Goal: Task Accomplishment & Management: Use online tool/utility

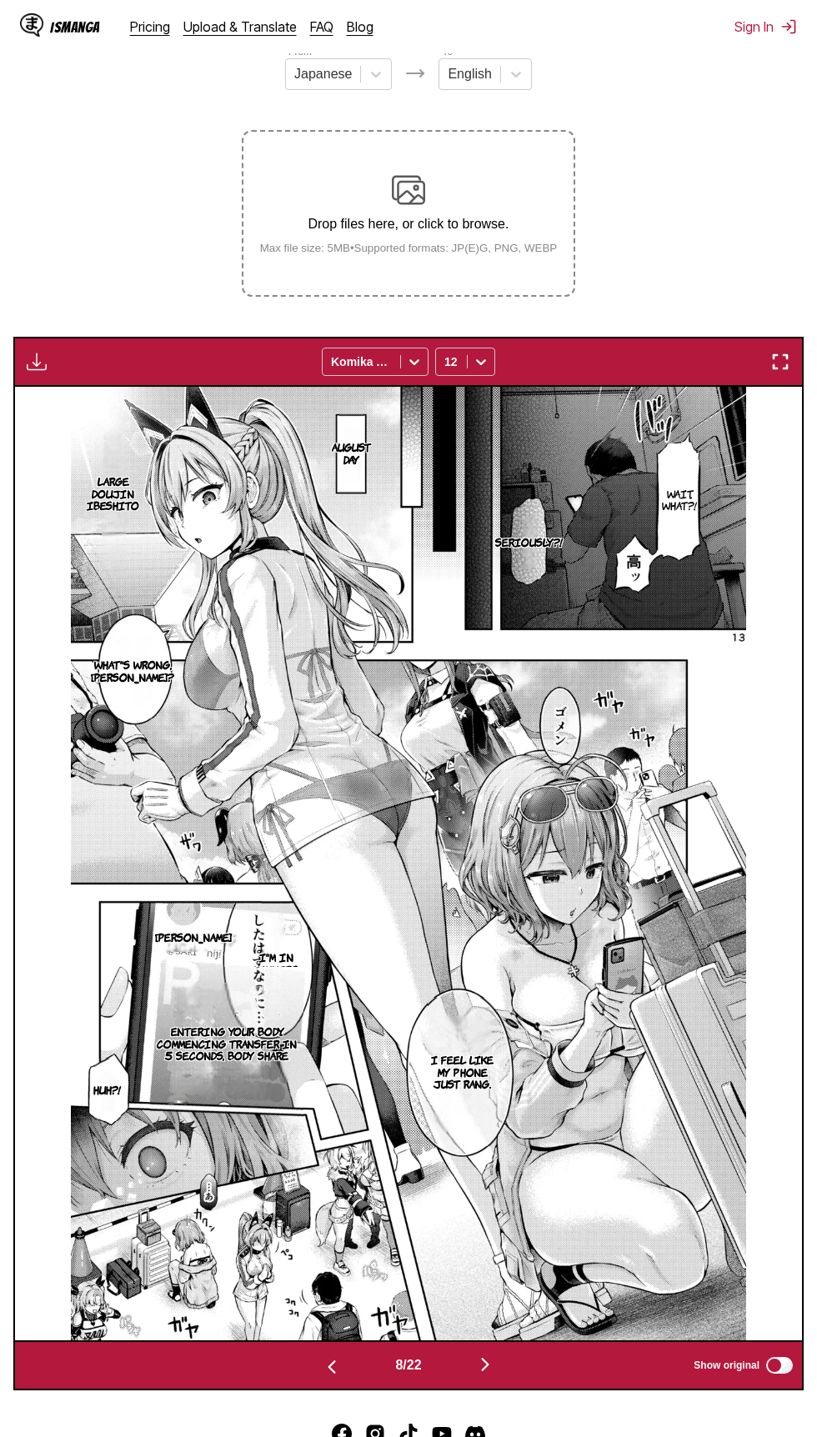
scroll to position [0, 5510]
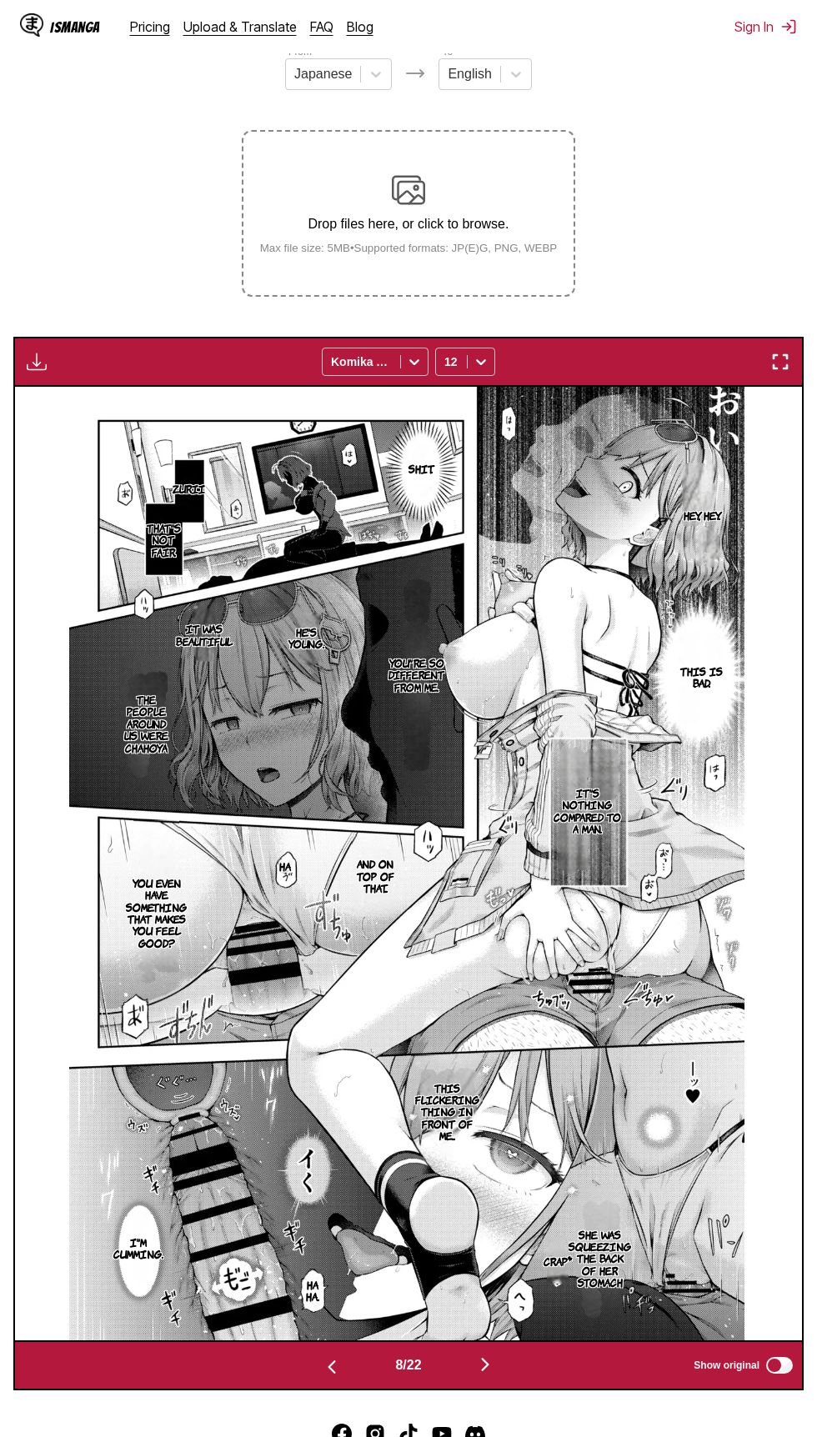
click at [781, 371] on img "button" at bounding box center [780, 362] width 20 height 20
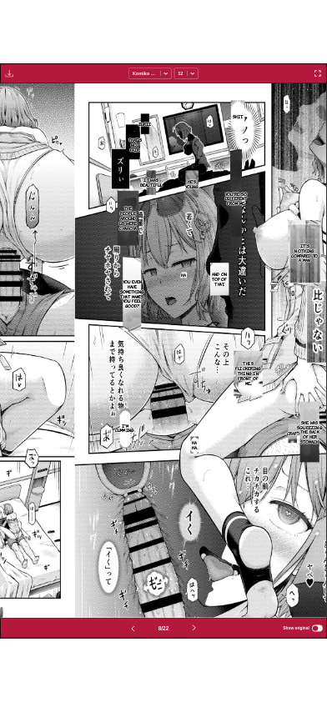
scroll to position [0, 2270]
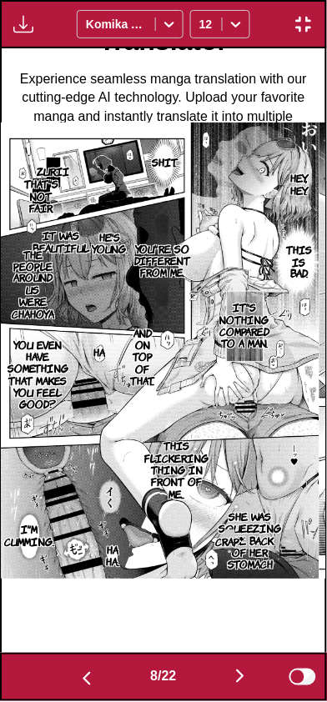
click at [84, 684] on img "button" at bounding box center [87, 679] width 20 height 20
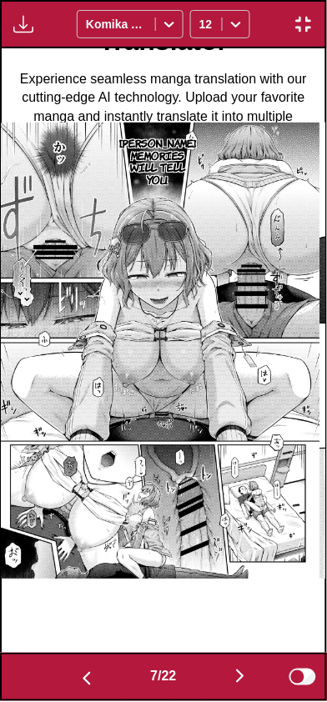
click at [85, 681] on img "button" at bounding box center [87, 679] width 20 height 20
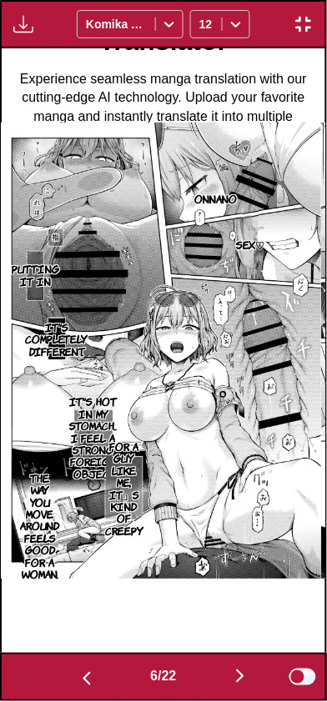
click at [83, 680] on img "button" at bounding box center [87, 679] width 20 height 20
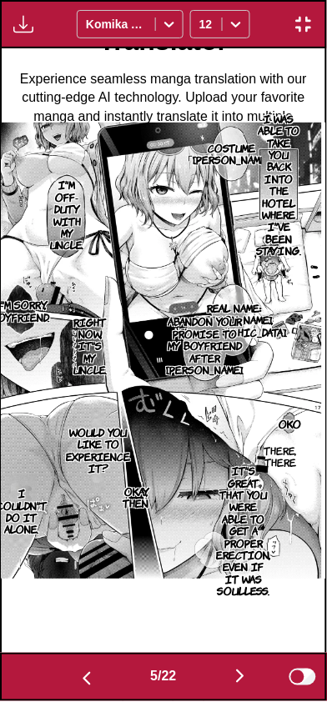
click at [84, 681] on img "button" at bounding box center [87, 679] width 20 height 20
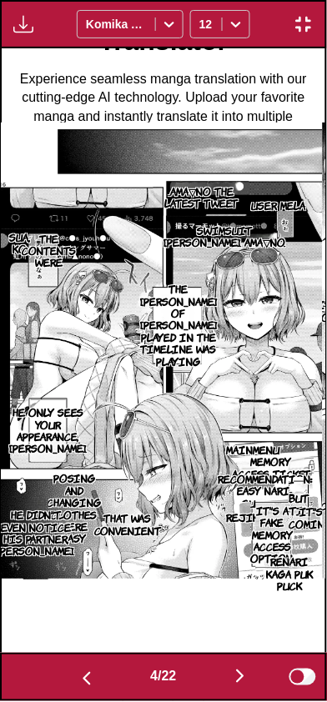
click at [82, 679] on img "button" at bounding box center [87, 679] width 20 height 20
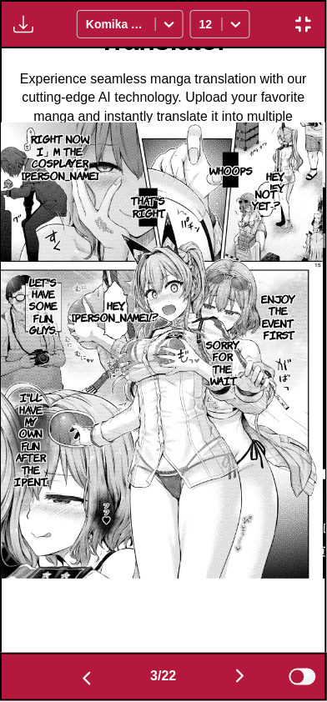
click at [85, 678] on img "button" at bounding box center [87, 679] width 20 height 20
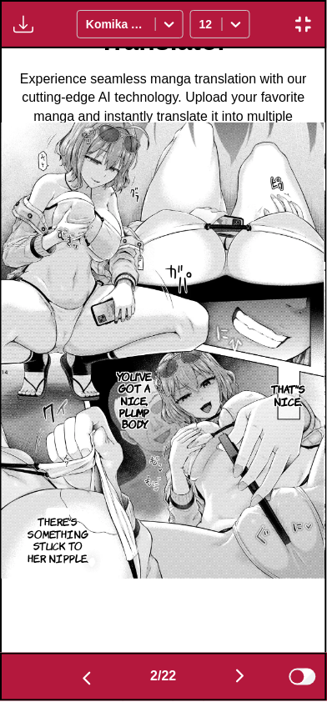
click at [87, 677] on img "button" at bounding box center [87, 679] width 20 height 20
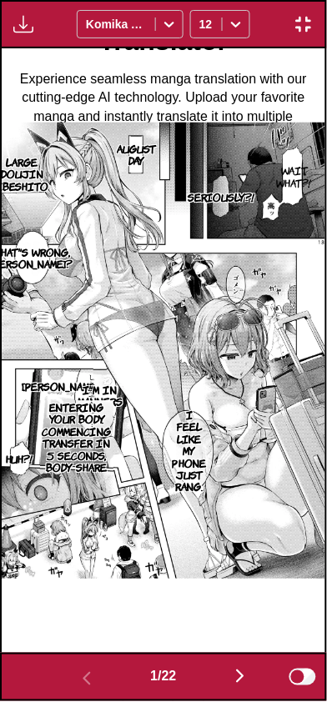
click at [233, 689] on button "button" at bounding box center [240, 678] width 100 height 24
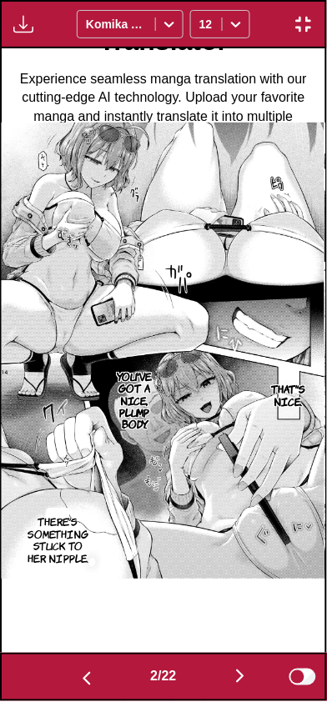
click at [232, 677] on button "button" at bounding box center [240, 678] width 100 height 24
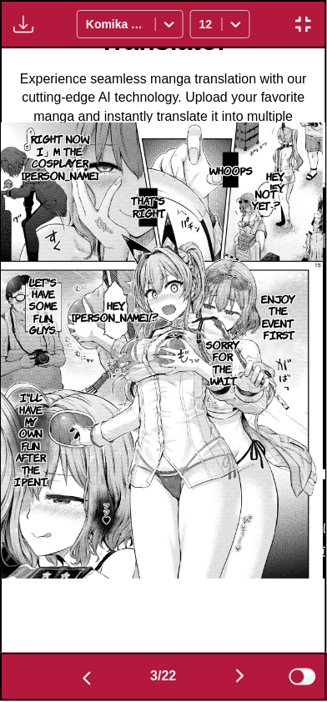
click at [241, 674] on img "button" at bounding box center [240, 677] width 20 height 20
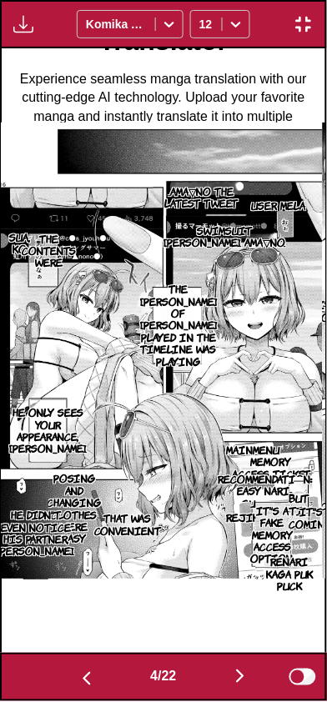
click at [236, 689] on button "button" at bounding box center [240, 678] width 100 height 24
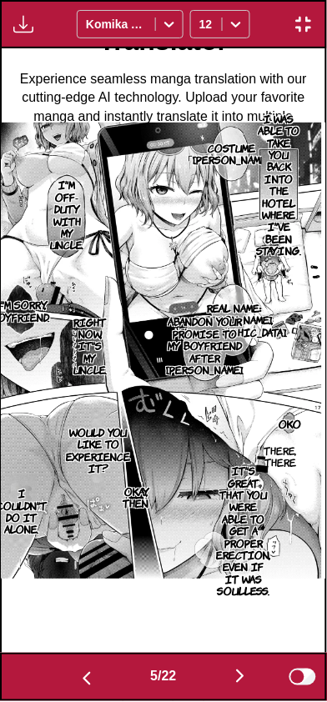
click at [240, 687] on button "button" at bounding box center [240, 678] width 100 height 24
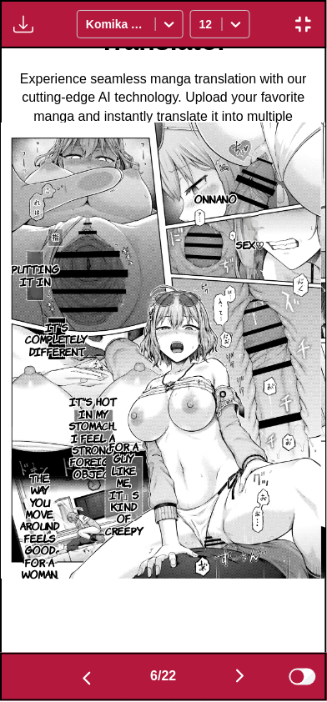
click at [227, 674] on button "button" at bounding box center [240, 678] width 100 height 24
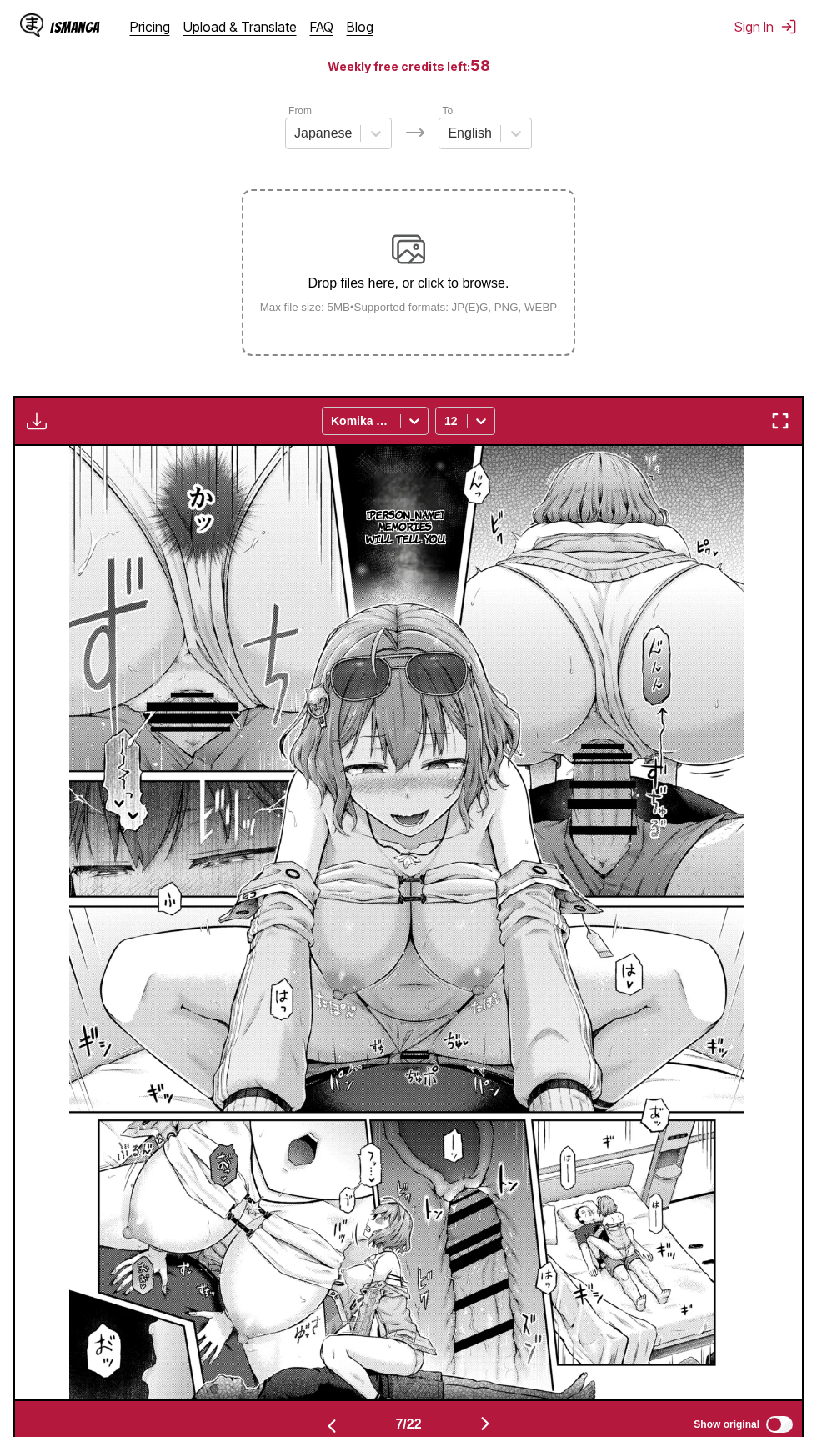
scroll to position [223, 0]
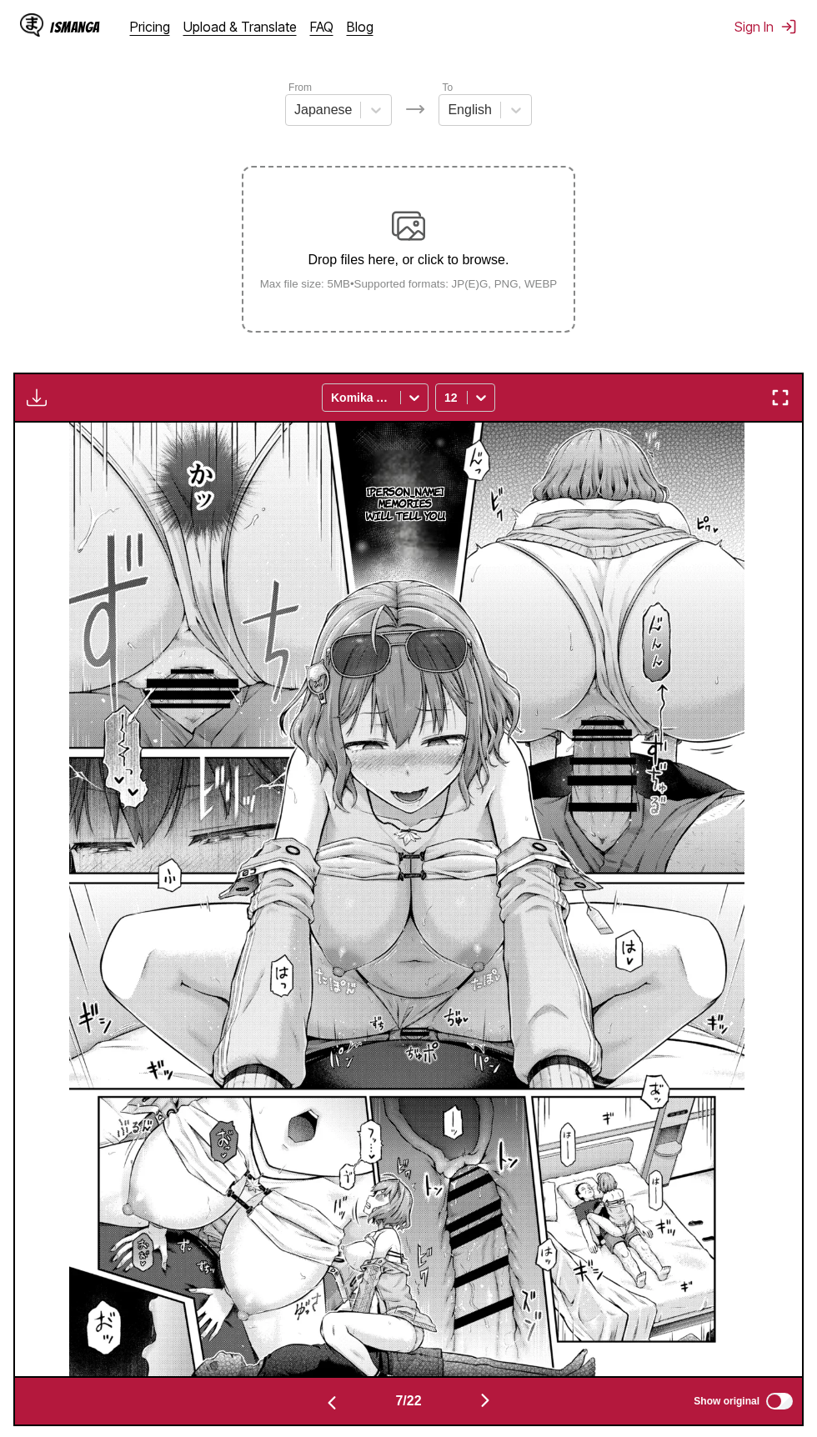
click at [780, 398] on img "button" at bounding box center [780, 398] width 20 height 20
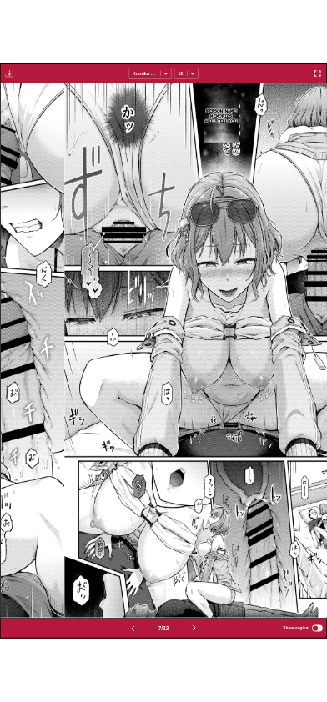
scroll to position [0, 1946]
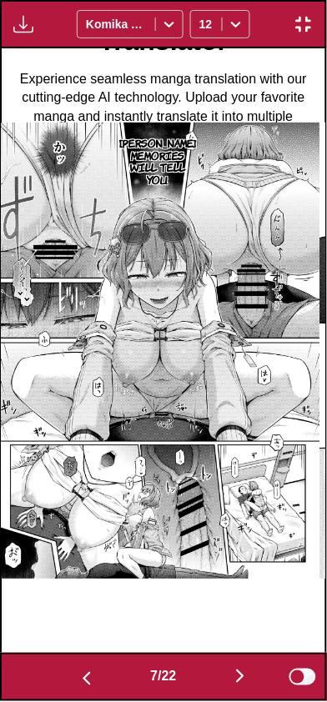
click at [233, 679] on button "button" at bounding box center [240, 678] width 100 height 24
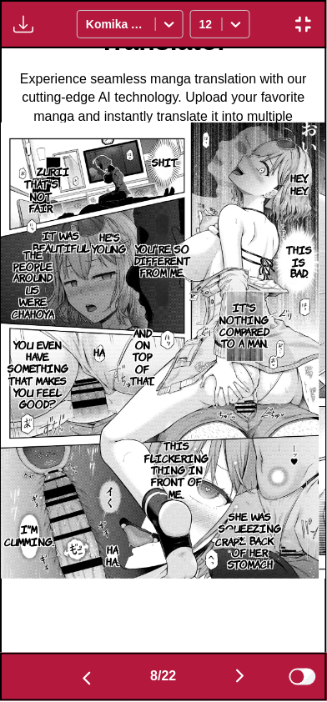
click at [234, 679] on img "button" at bounding box center [240, 677] width 20 height 20
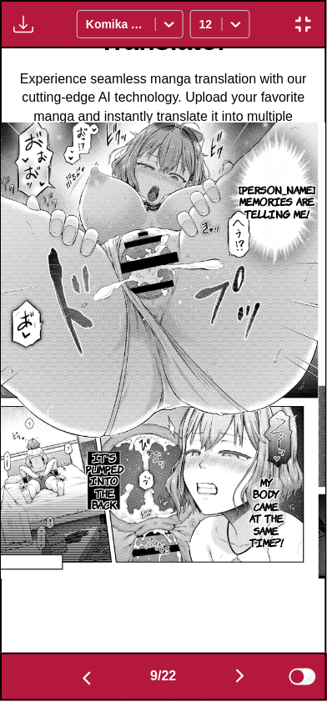
click at [227, 679] on button "button" at bounding box center [240, 678] width 100 height 24
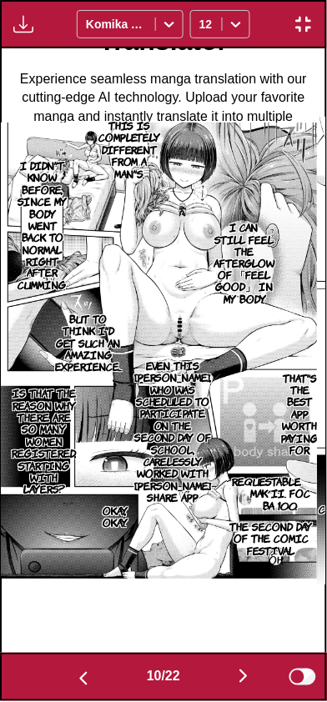
click at [218, 688] on button "button" at bounding box center [243, 678] width 100 height 24
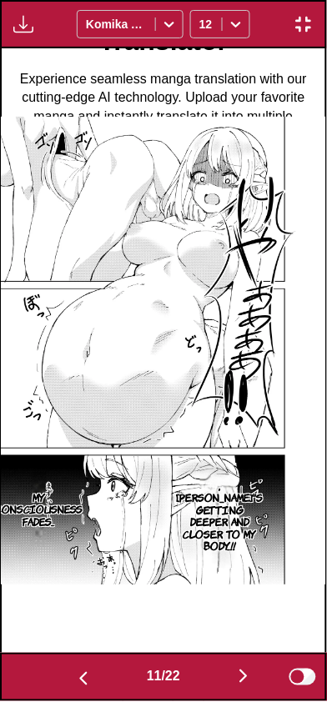
click at [218, 686] on button "button" at bounding box center [243, 678] width 100 height 24
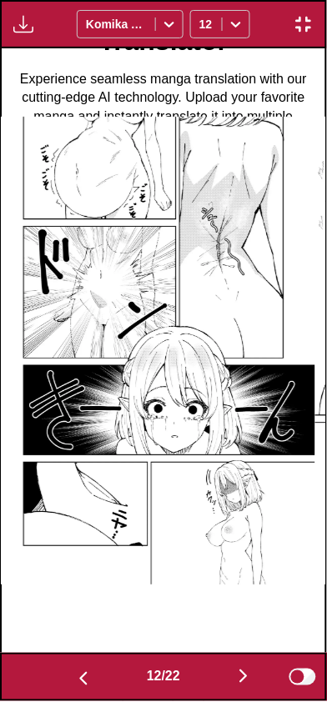
click at [217, 686] on button "button" at bounding box center [243, 678] width 100 height 24
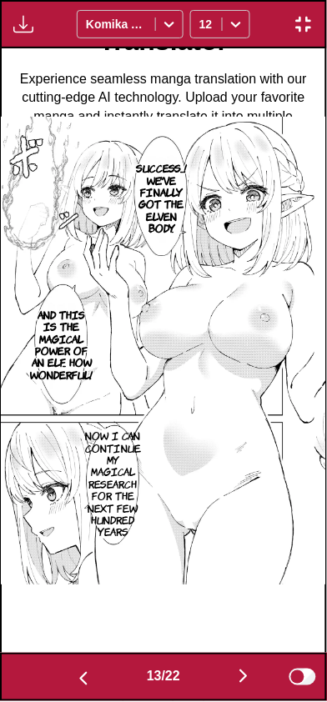
click at [218, 687] on button "button" at bounding box center [243, 678] width 100 height 24
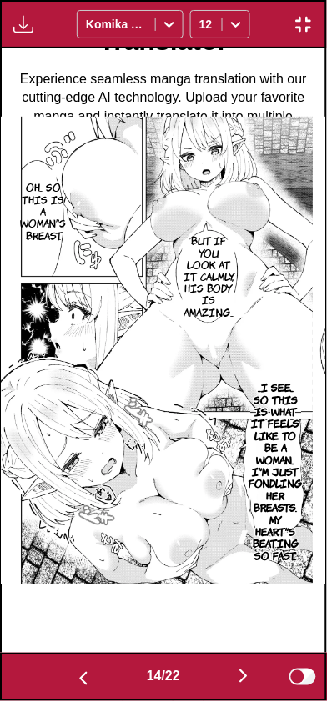
click at [218, 686] on button "button" at bounding box center [243, 678] width 100 height 24
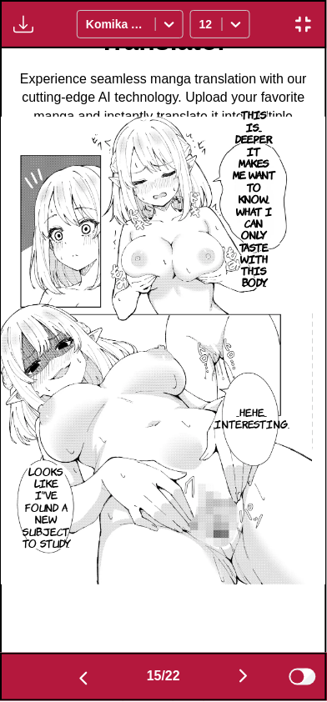
click at [219, 684] on button "button" at bounding box center [243, 678] width 100 height 24
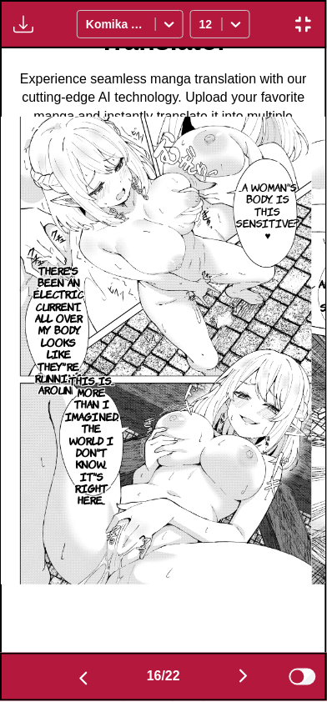
click at [219, 682] on button "button" at bounding box center [243, 678] width 100 height 24
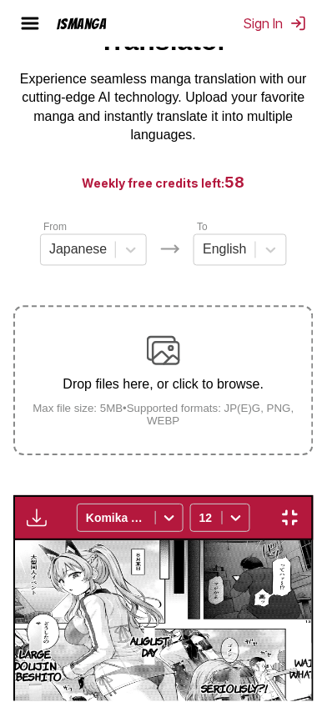
scroll to position [0, 5189]
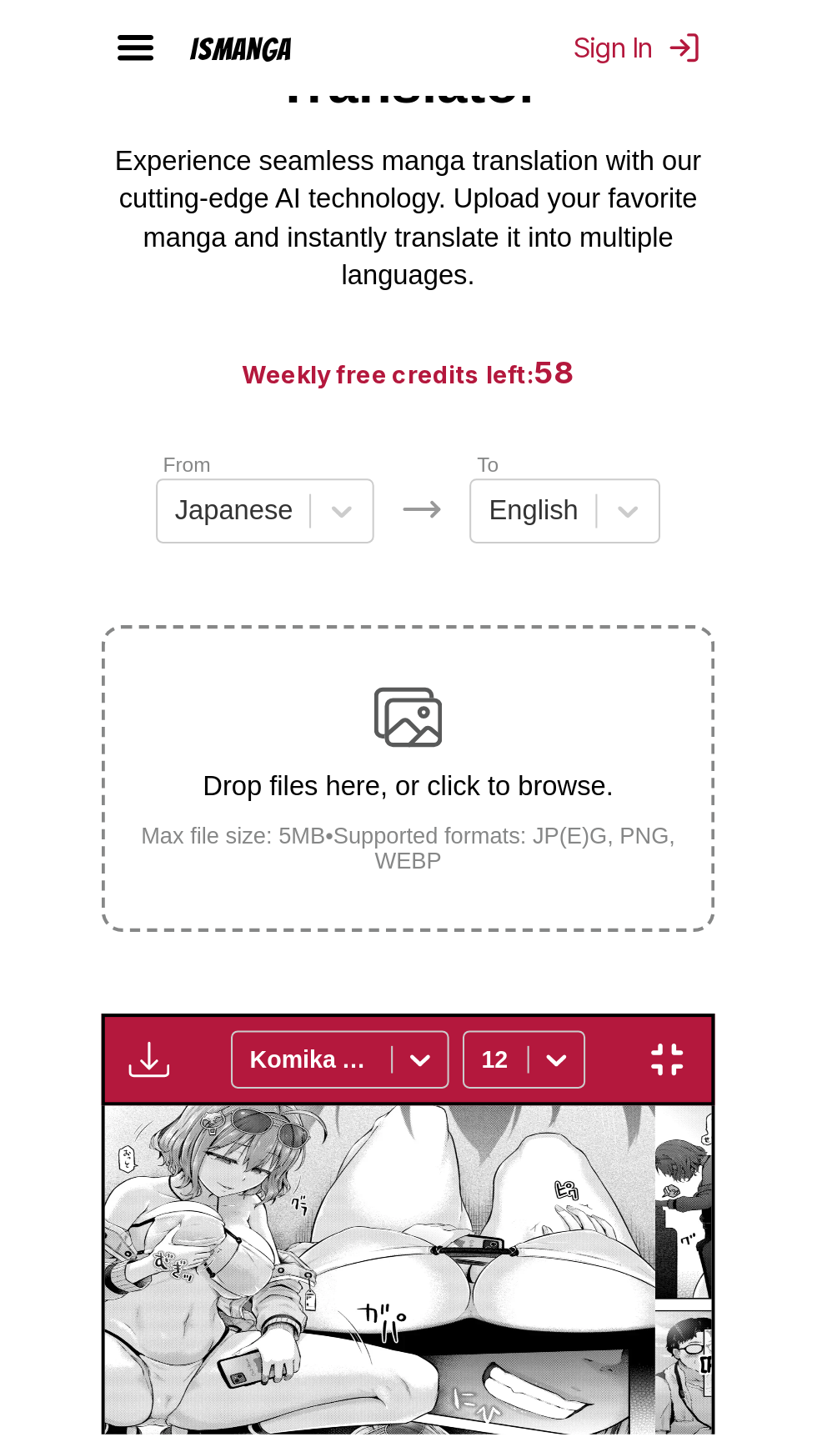
scroll to position [0, 0]
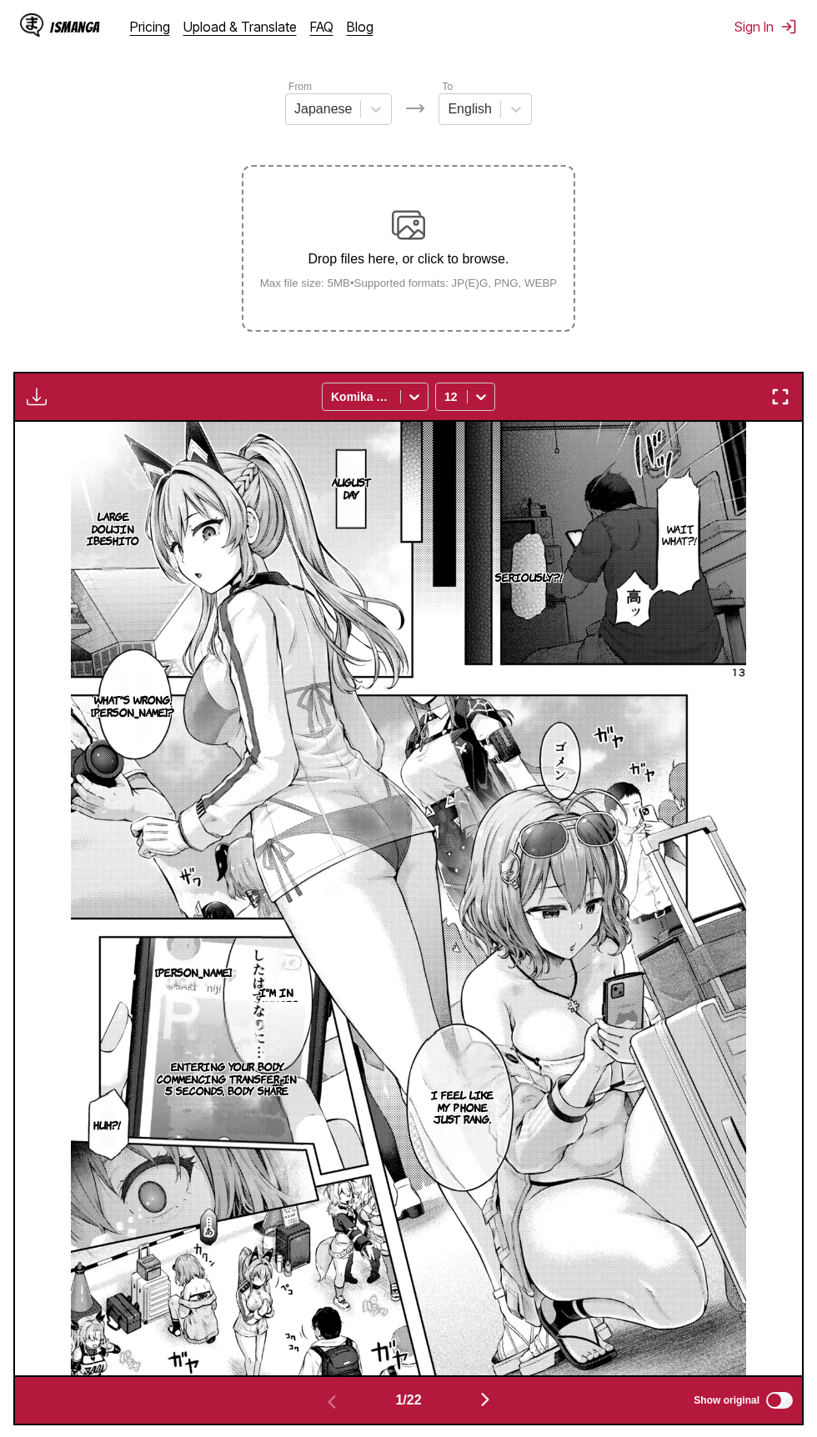
scroll to position [198, 0]
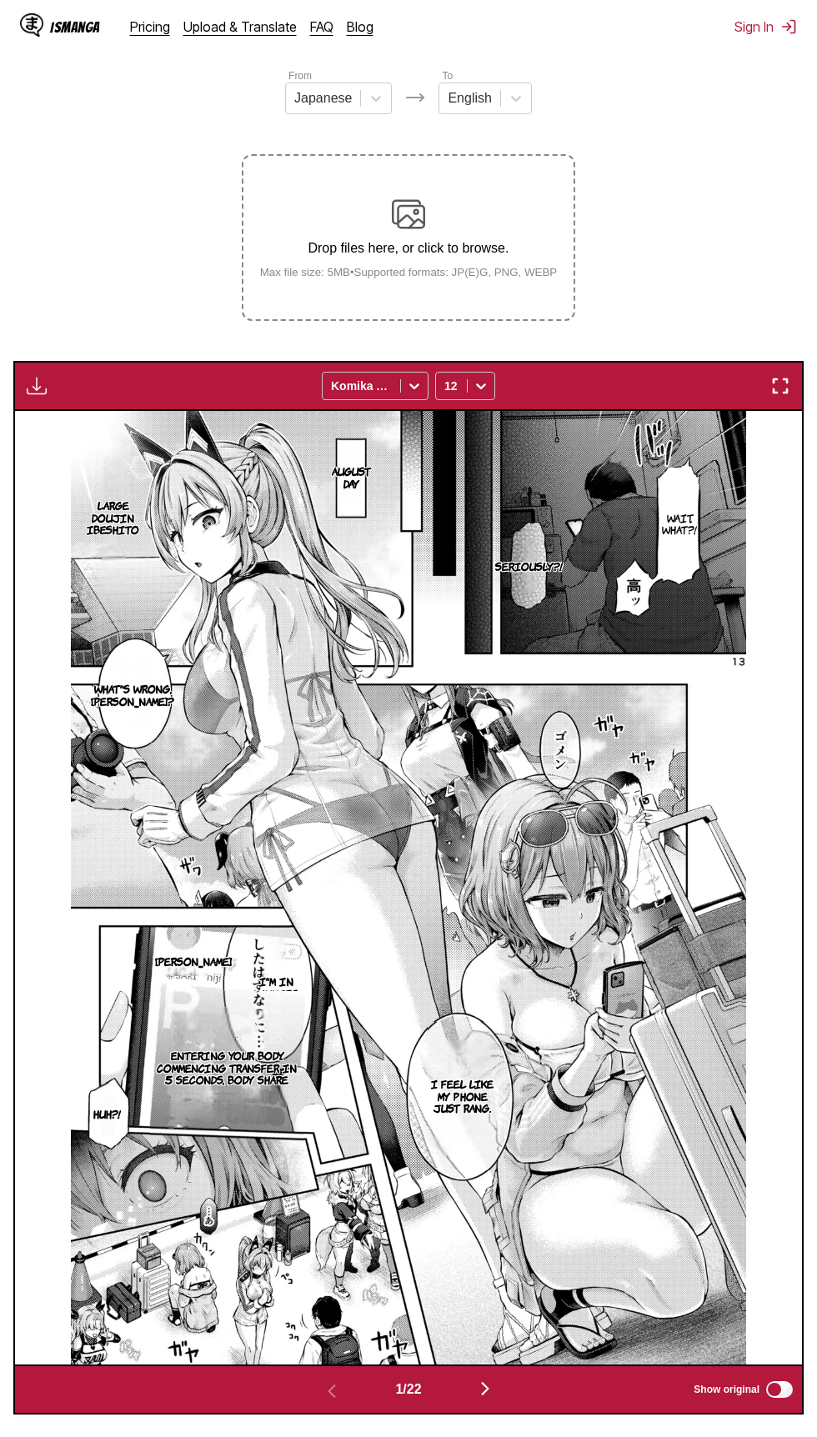
scroll to position [198, 0]
click at [774, 393] on img "button" at bounding box center [780, 386] width 20 height 20
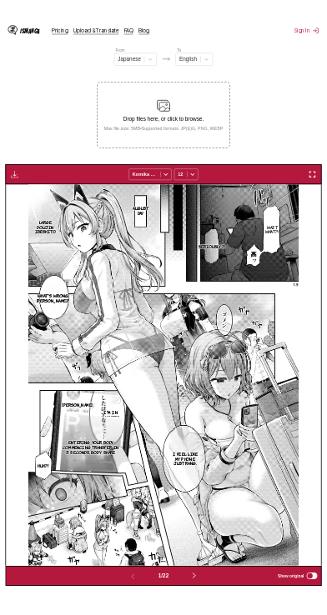
scroll to position [115, 0]
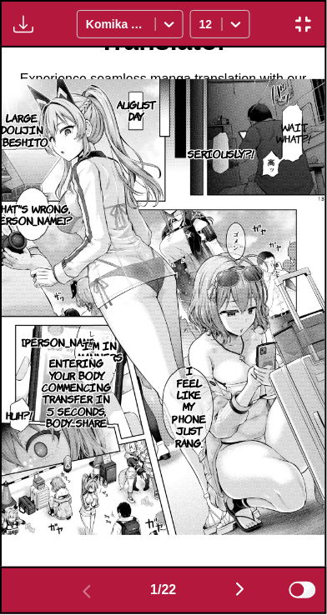
click at [250, 594] on img "button" at bounding box center [240, 590] width 20 height 20
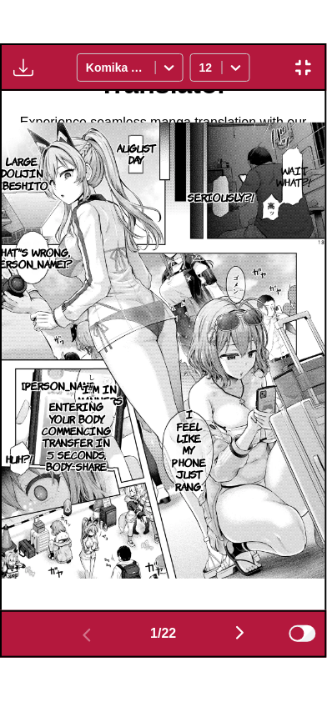
scroll to position [0, 324]
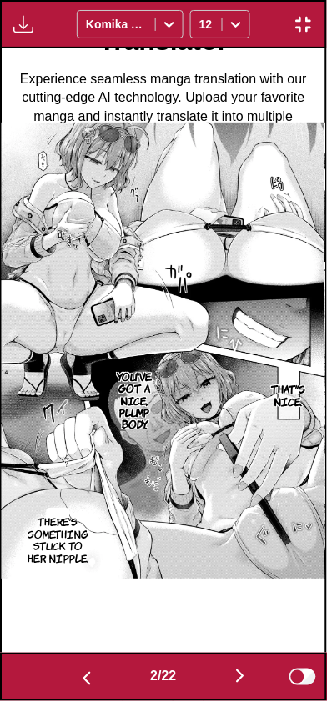
click at [243, 667] on img "button" at bounding box center [240, 677] width 20 height 20
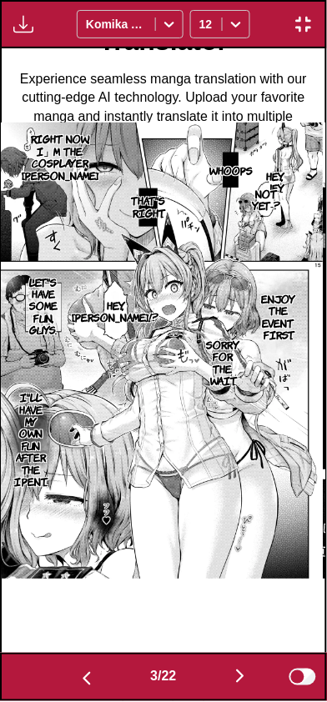
click at [243, 674] on img "button" at bounding box center [240, 677] width 20 height 20
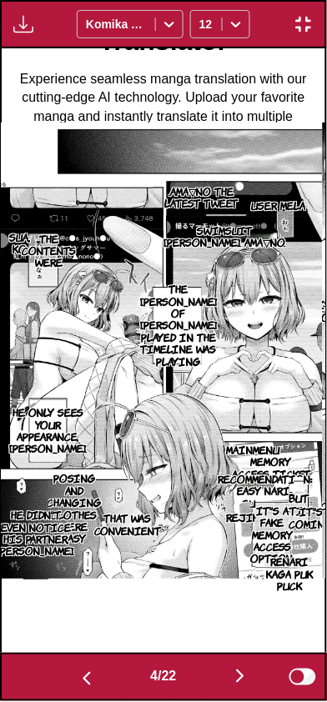
click at [249, 677] on img "button" at bounding box center [240, 677] width 20 height 20
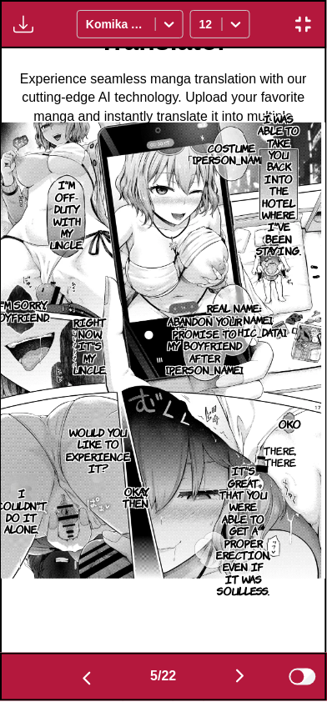
click at [238, 676] on img "button" at bounding box center [240, 677] width 20 height 20
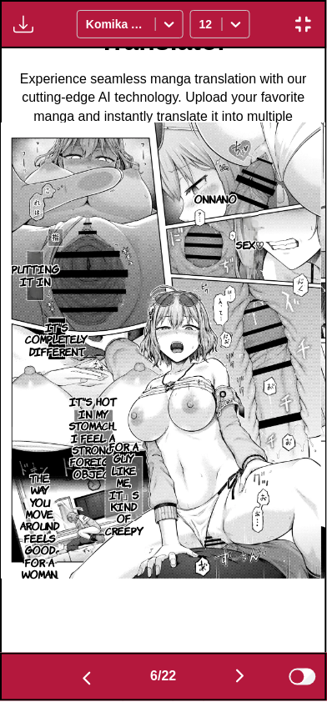
click at [248, 666] on button "button" at bounding box center [240, 678] width 100 height 24
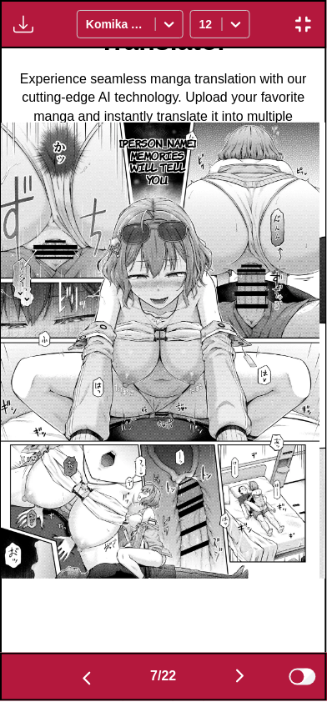
click at [84, 673] on img "button" at bounding box center [87, 679] width 20 height 20
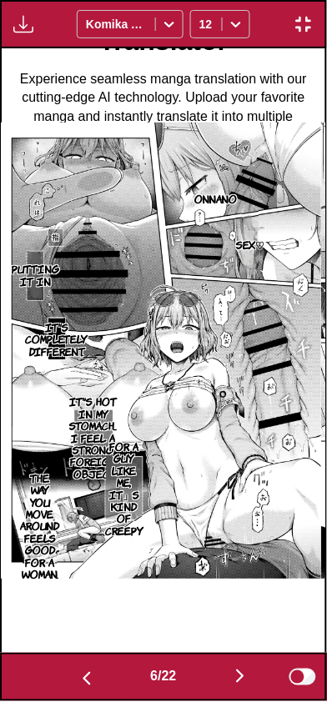
click at [243, 668] on img "button" at bounding box center [240, 677] width 20 height 20
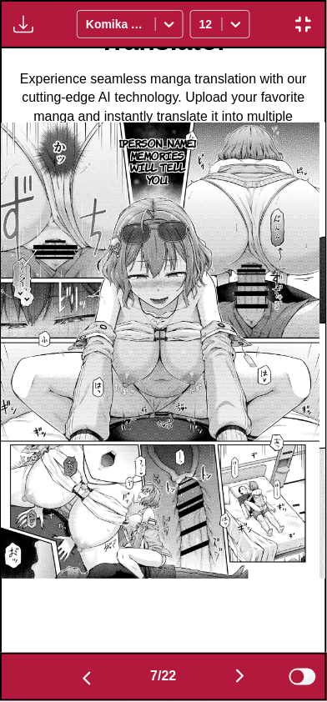
click at [237, 674] on img "button" at bounding box center [240, 677] width 20 height 20
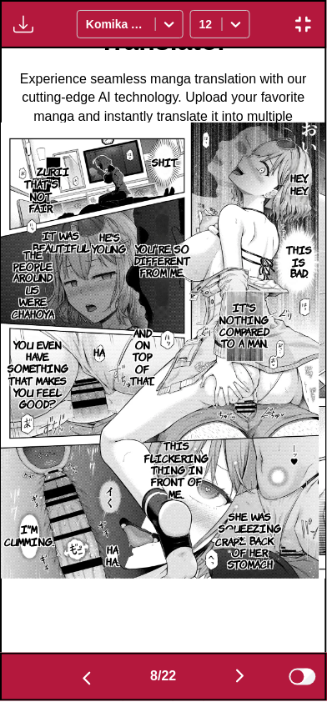
click at [238, 674] on img "button" at bounding box center [240, 677] width 20 height 20
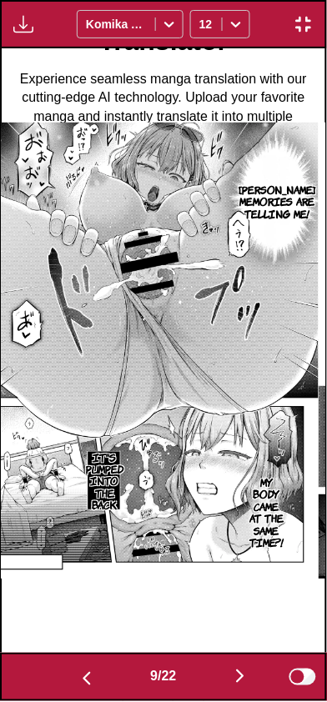
click at [242, 676] on img "button" at bounding box center [240, 677] width 20 height 20
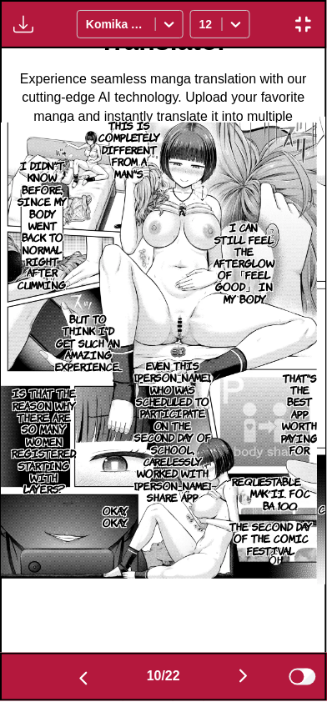
click at [74, 675] on img "button" at bounding box center [83, 679] width 20 height 20
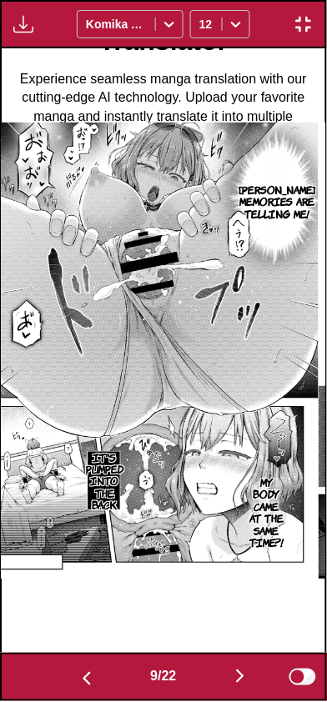
click at [231, 679] on button "button" at bounding box center [240, 678] width 100 height 24
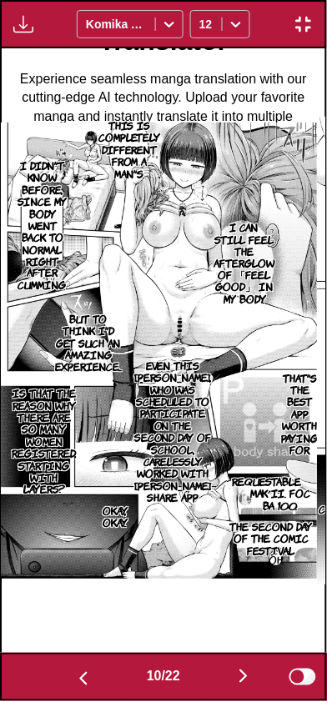
click at [75, 671] on img "button" at bounding box center [83, 679] width 20 height 20
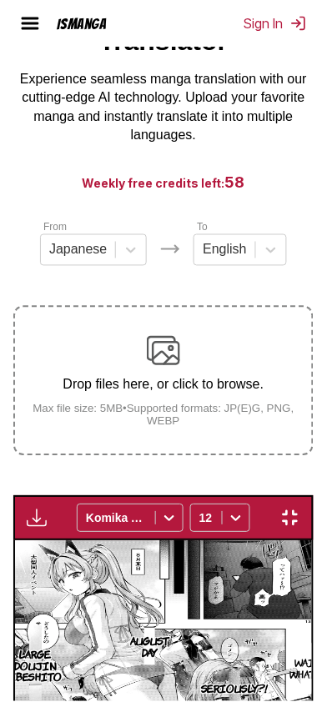
scroll to position [0, 2919]
